Goal: Task Accomplishment & Management: Use online tool/utility

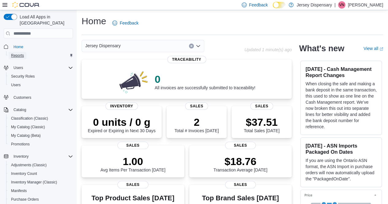
click at [21, 53] on span "Reports" at bounding box center [17, 55] width 13 height 5
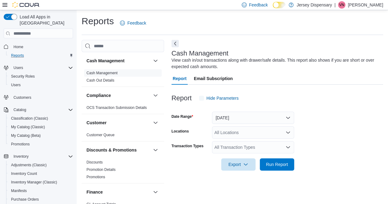
scroll to position [6, 0]
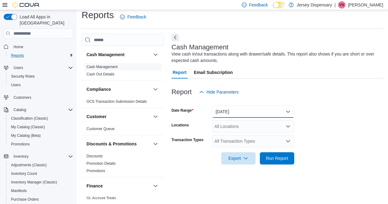
click at [286, 109] on button "Today" at bounding box center [253, 111] width 82 height 12
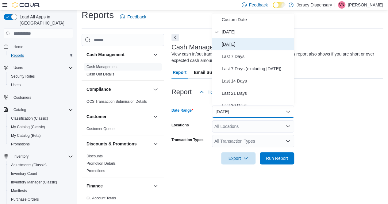
click at [234, 44] on span "Yesterday" at bounding box center [257, 43] width 70 height 7
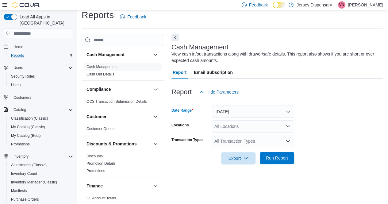
click at [280, 160] on span "Run Report" at bounding box center [277, 158] width 22 height 6
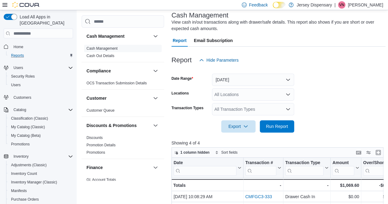
scroll to position [67, 0]
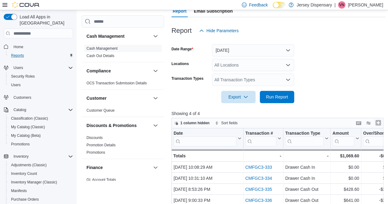
click at [380, 120] on button "Enter fullscreen" at bounding box center [377, 122] width 7 height 7
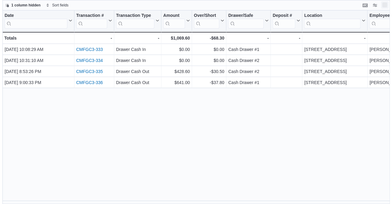
scroll to position [0, 0]
